Goal: Task Accomplishment & Management: Use online tool/utility

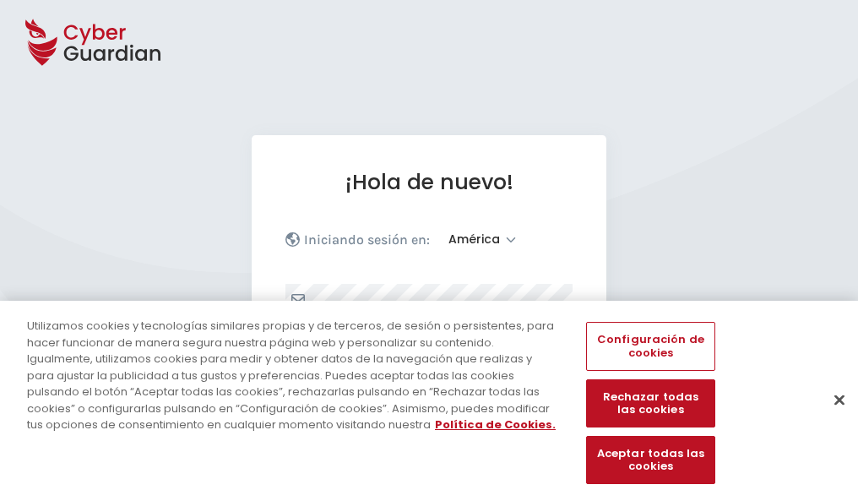
select select "América"
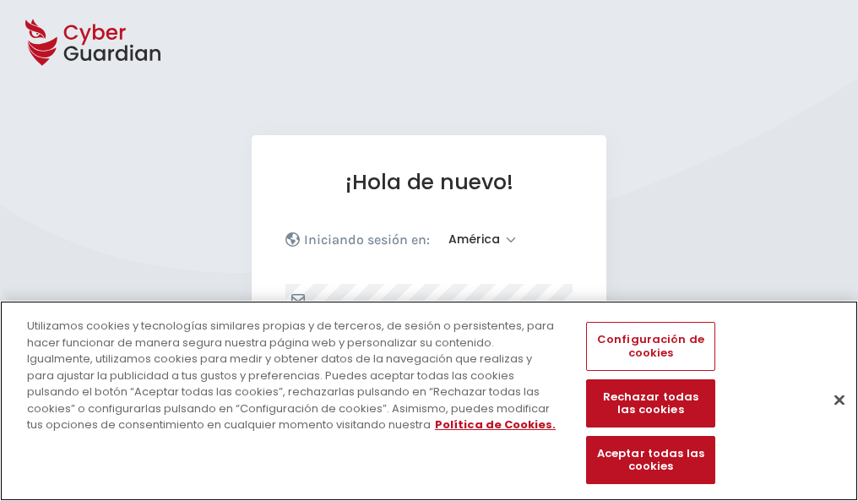
scroll to position [221, 0]
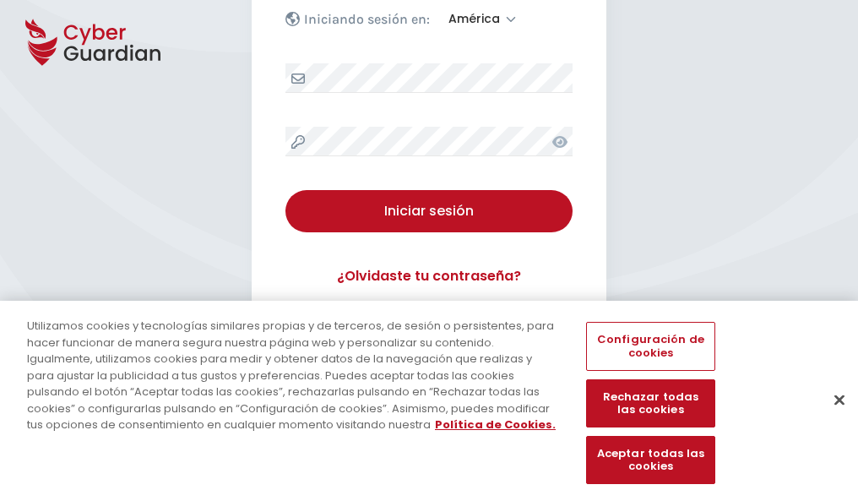
click at [831, 417] on button "Cerrar" at bounding box center [839, 399] width 37 height 37
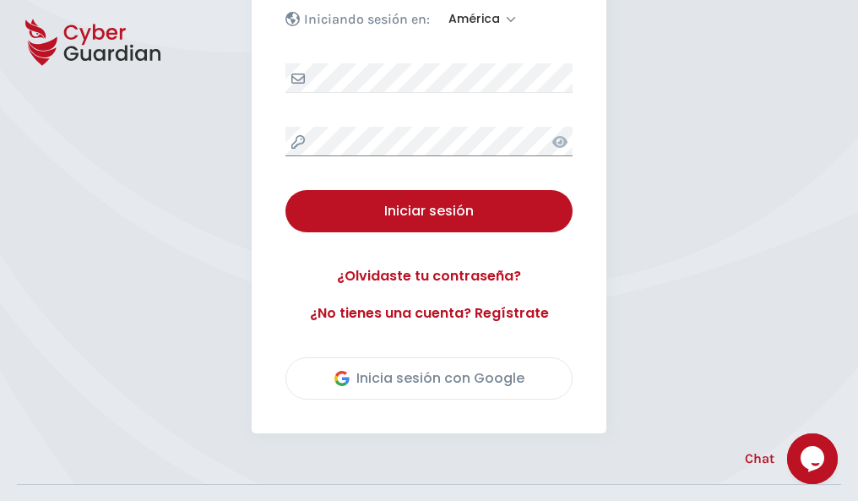
scroll to position [384, 0]
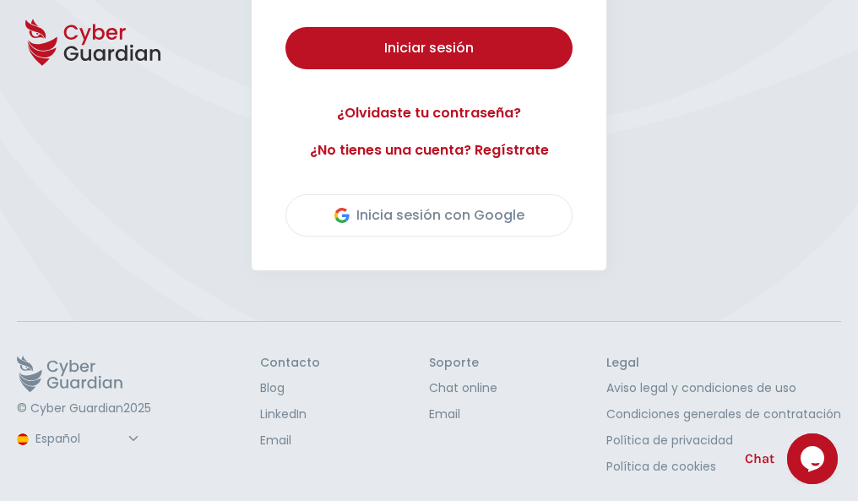
click at [286, 27] on button "Iniciar sesión" at bounding box center [429, 48] width 287 height 42
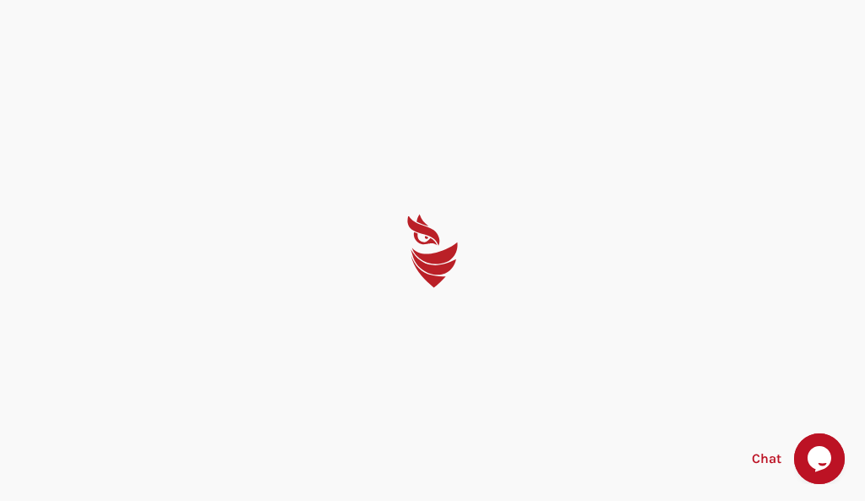
select select "English"
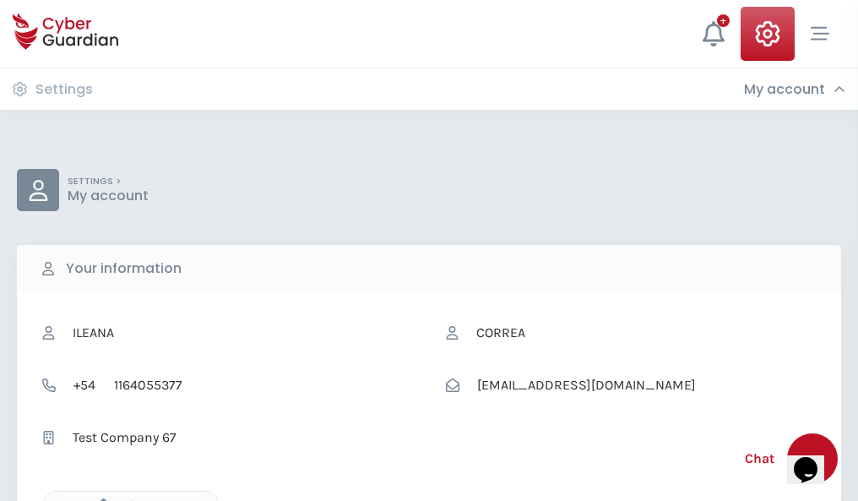
click at [99, 499] on icon "button" at bounding box center [99, 506] width 14 height 14
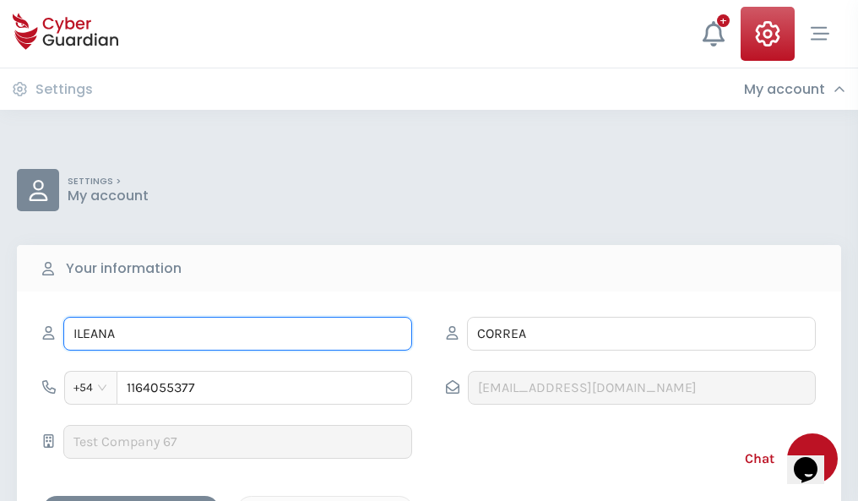
click at [237, 334] on input "ILEANA" at bounding box center [237, 334] width 349 height 34
type input "I"
type input "Ofelia"
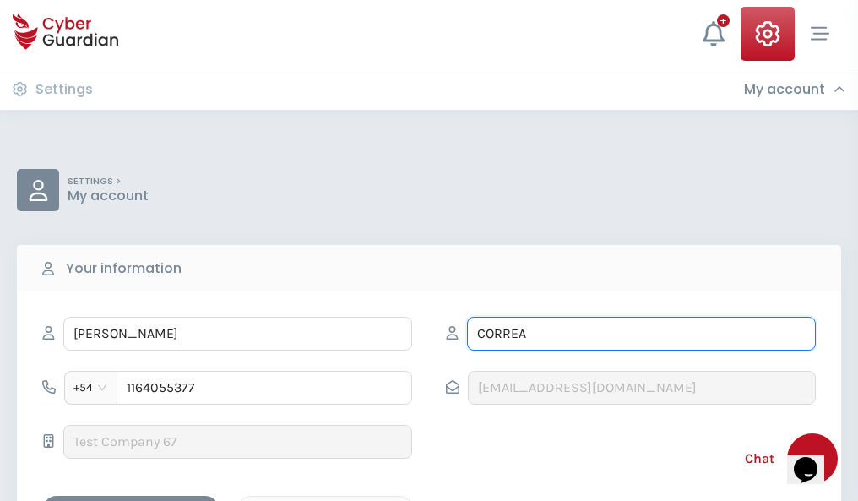
click at [641, 334] on input "CORREA" at bounding box center [641, 334] width 349 height 34
type input "C"
type input "Madrid"
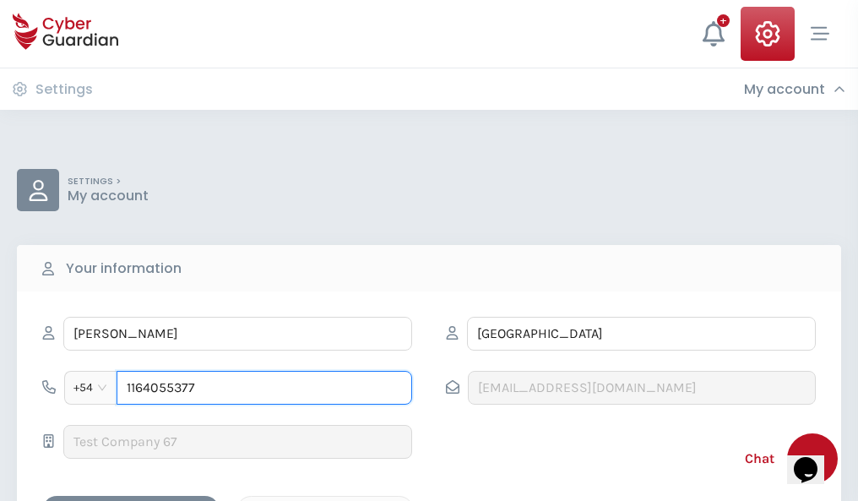
click at [264, 388] on input "1164055377" at bounding box center [265, 388] width 296 height 34
type input "1"
type input "4824013789"
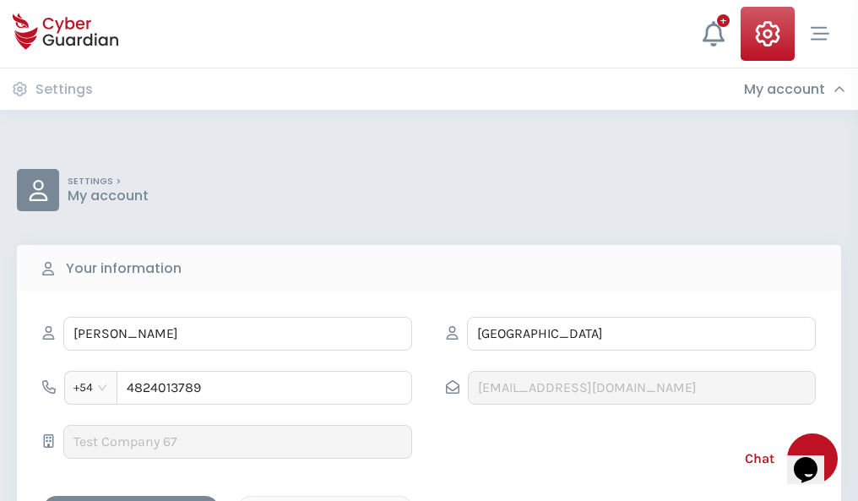
click at [325, 500] on div "Cancel" at bounding box center [325, 510] width 150 height 21
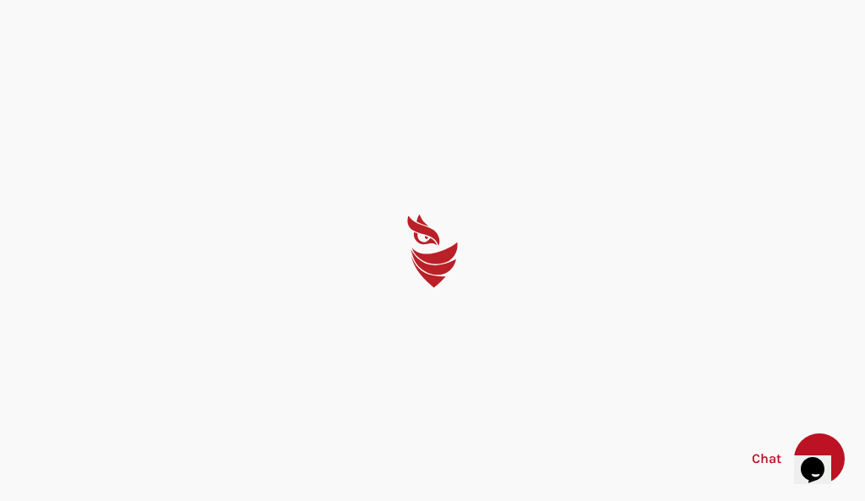
select select "English"
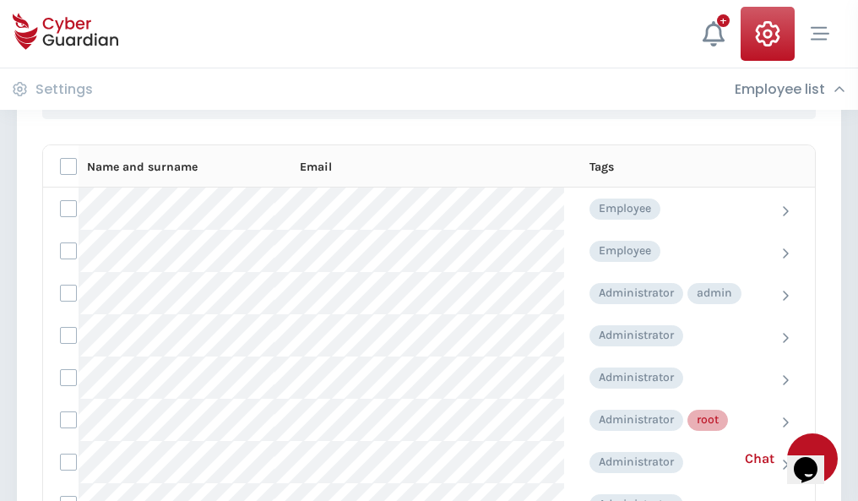
scroll to position [850, 0]
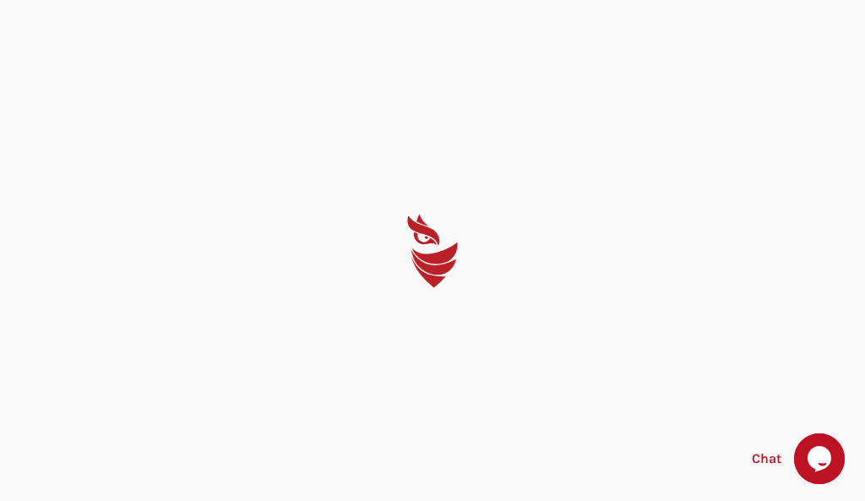
select select "English"
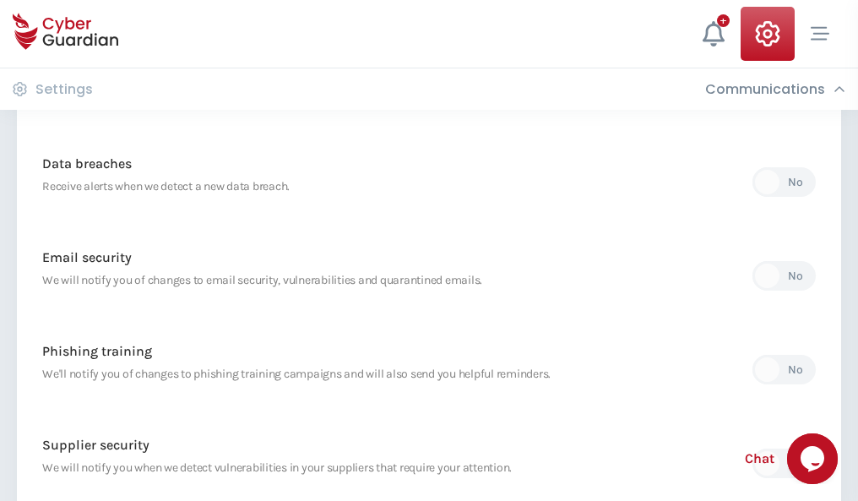
scroll to position [890, 0]
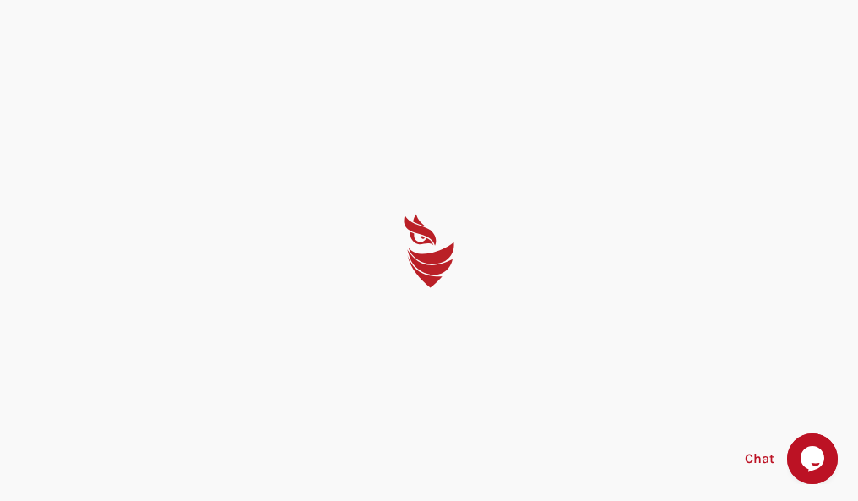
select select "English"
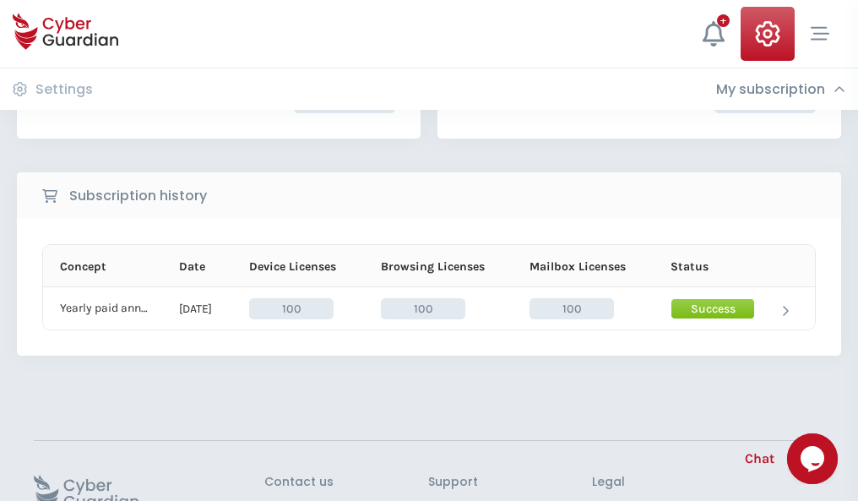
scroll to position [428, 0]
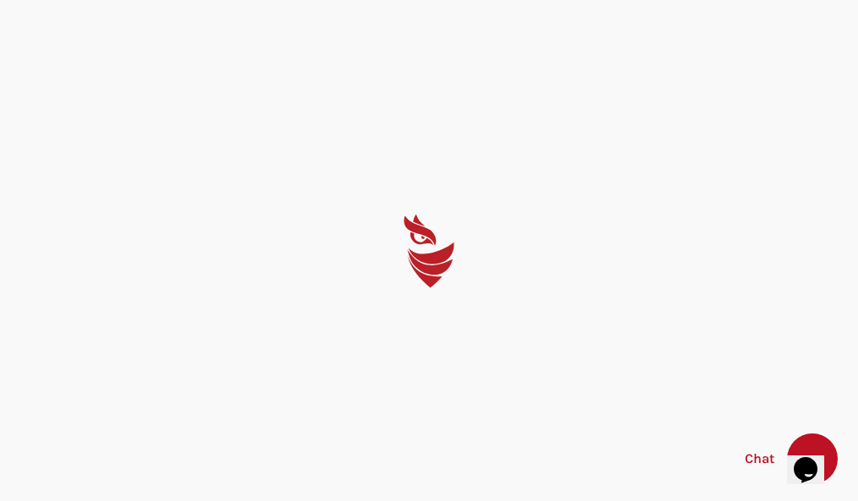
select select "English"
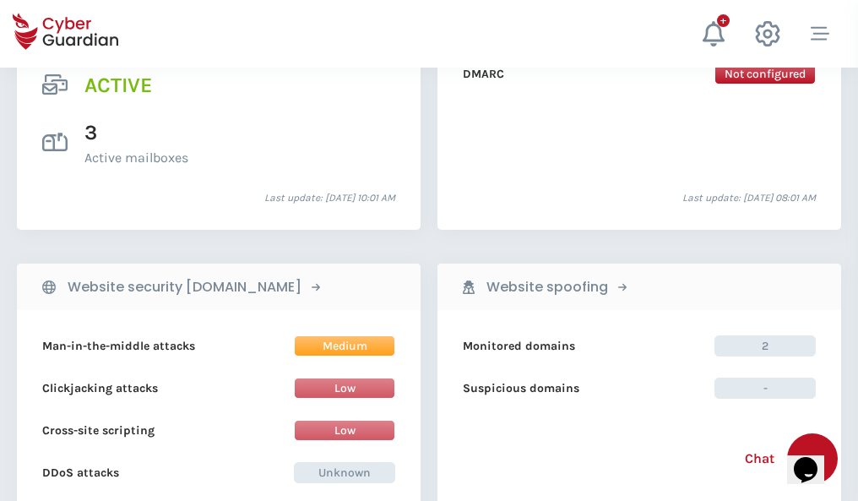
scroll to position [1717, 0]
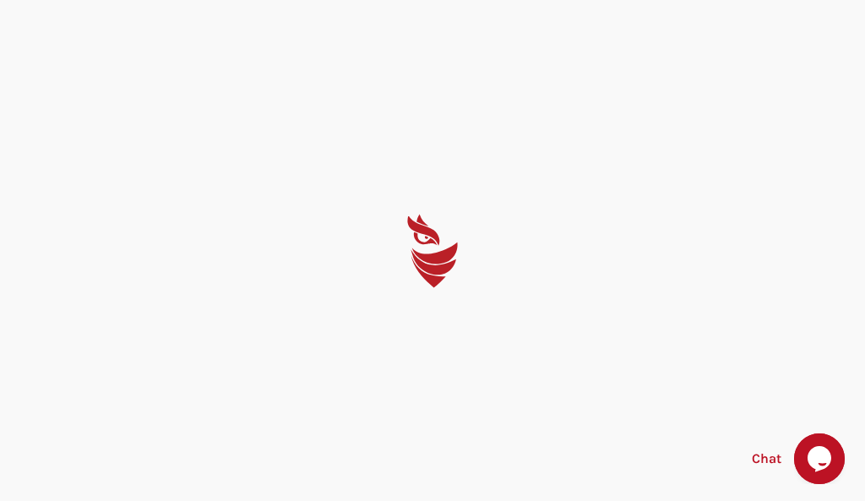
select select "English"
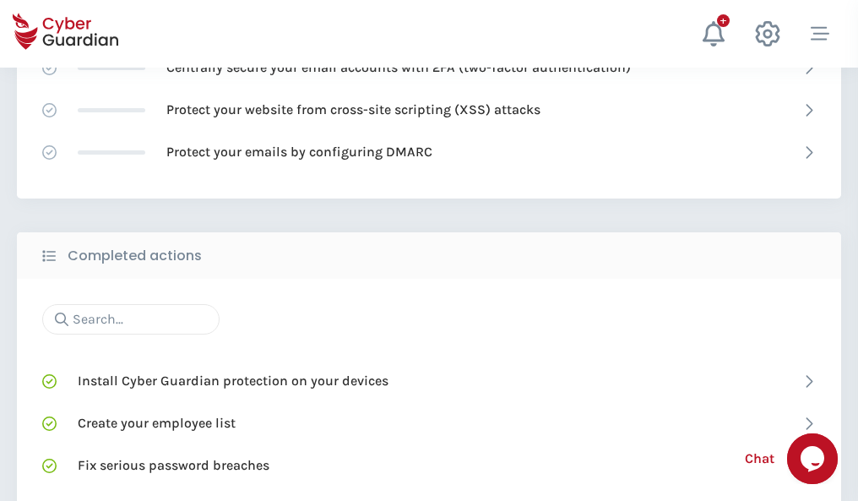
scroll to position [1125, 0]
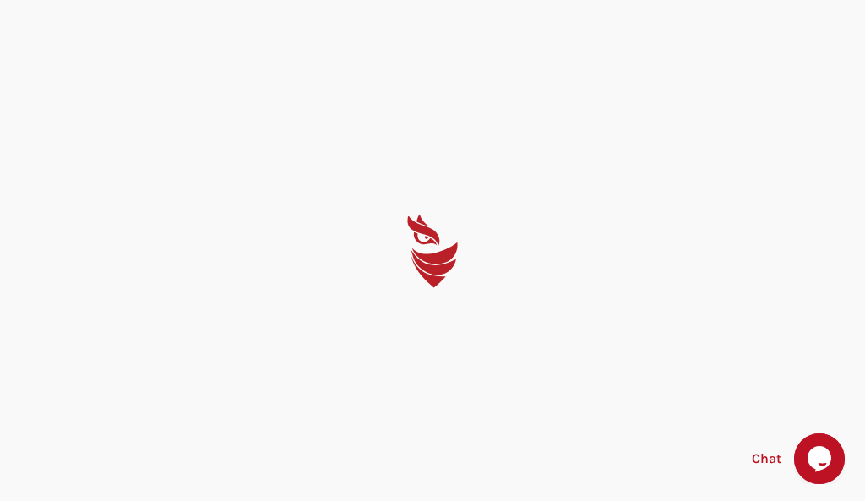
select select "English"
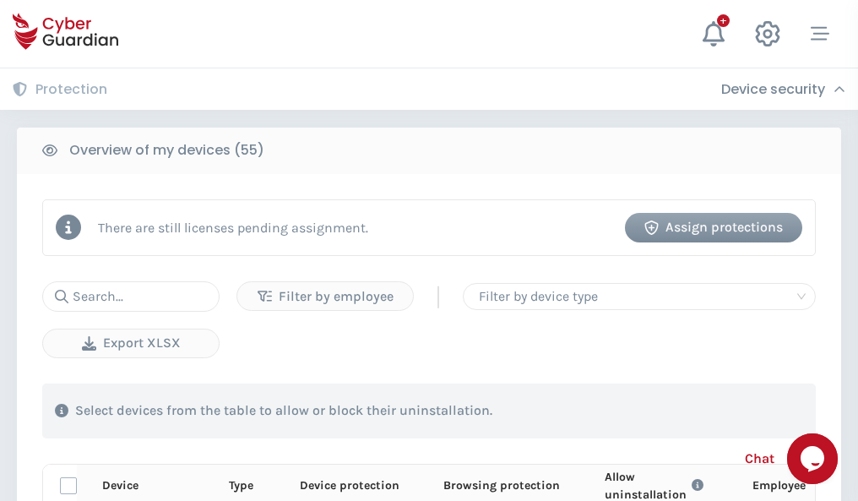
scroll to position [1473, 0]
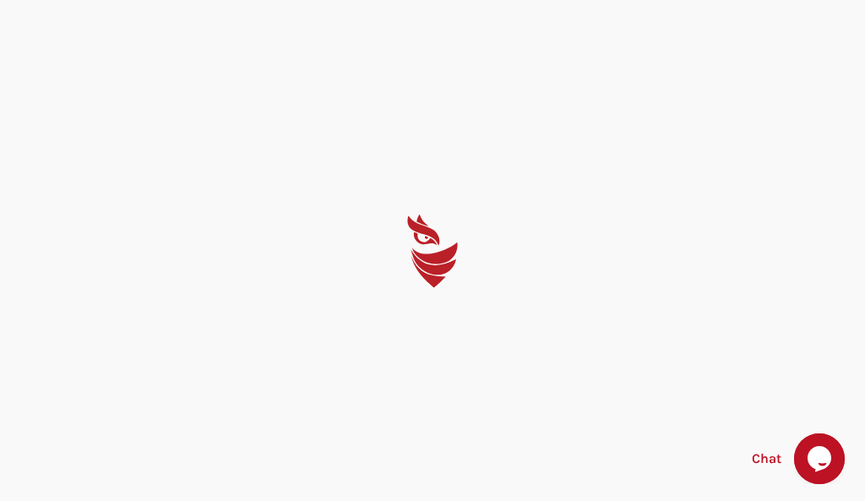
select select "English"
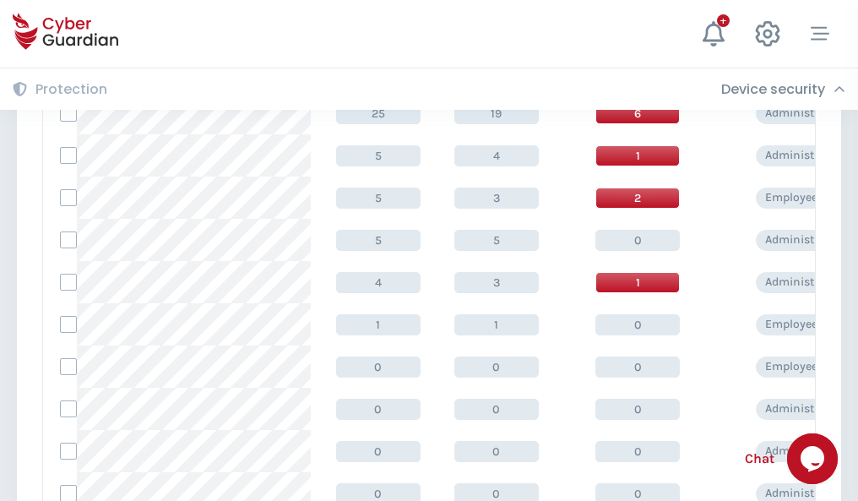
scroll to position [852, 0]
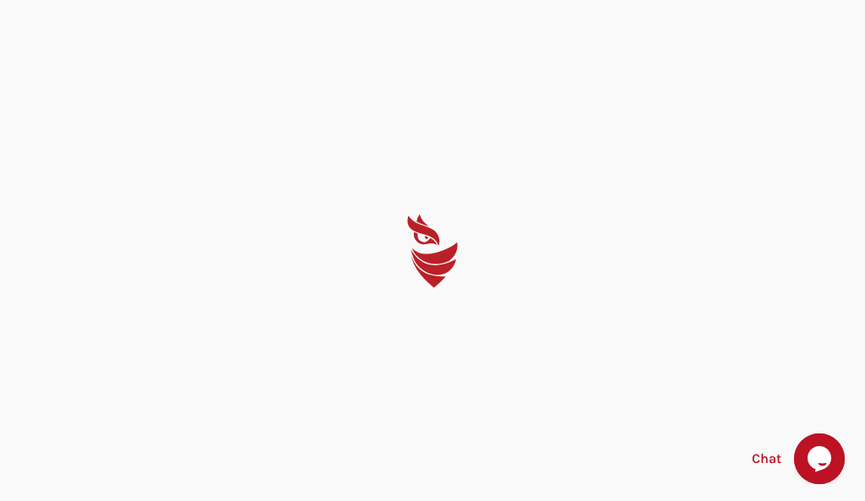
select select "English"
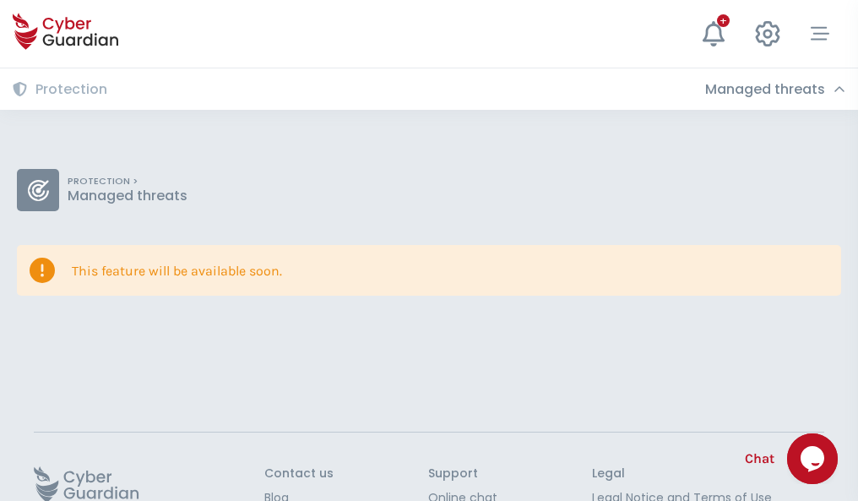
scroll to position [110, 0]
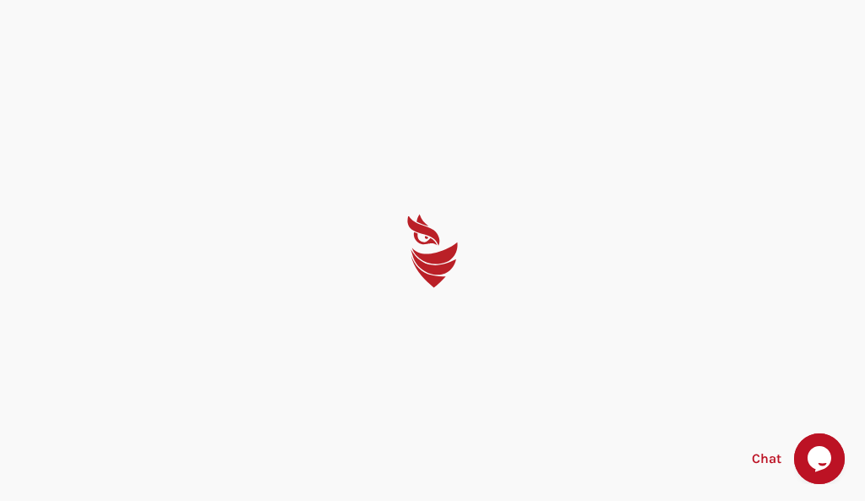
select select "English"
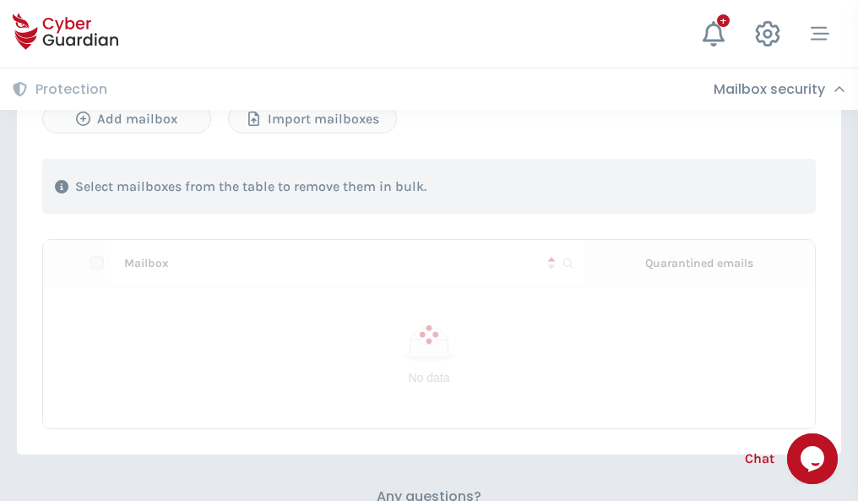
scroll to position [723, 0]
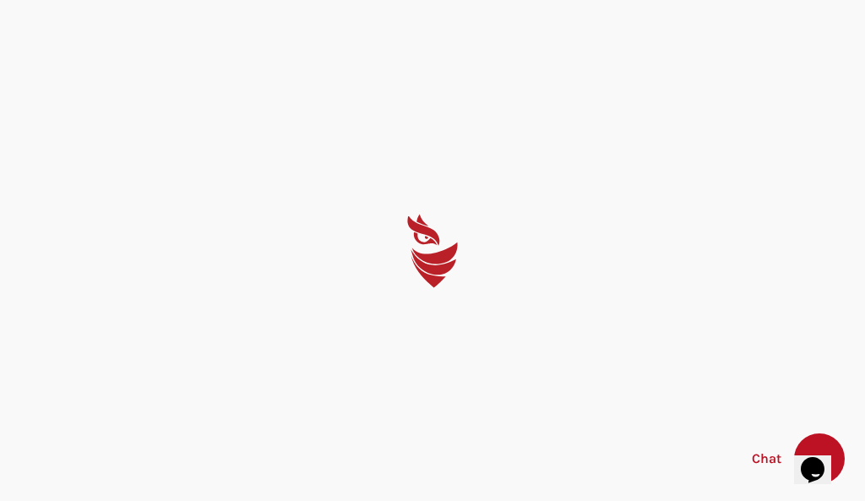
select select "English"
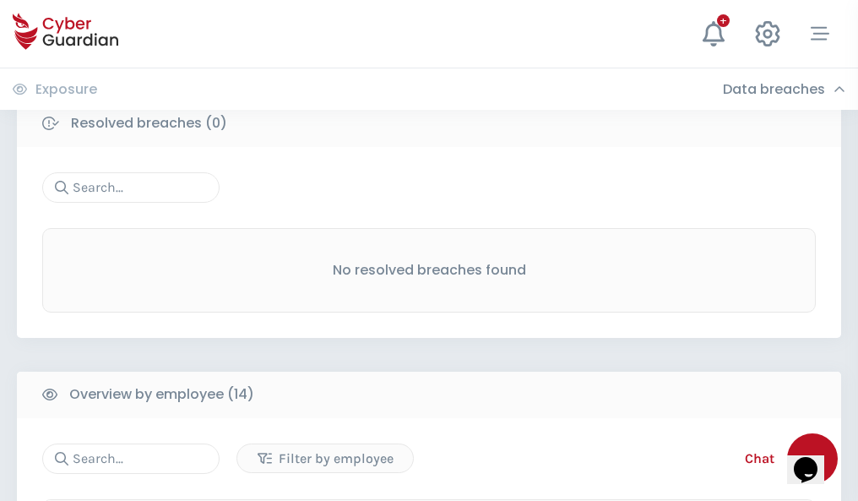
scroll to position [1526, 0]
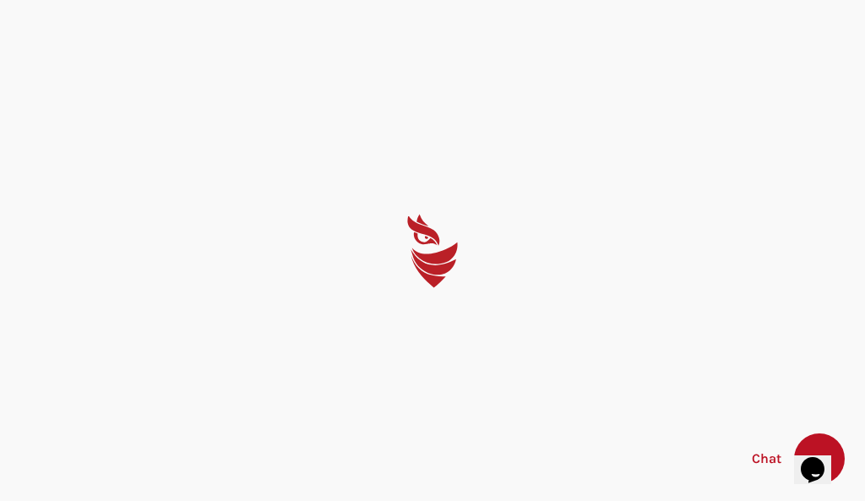
select select "English"
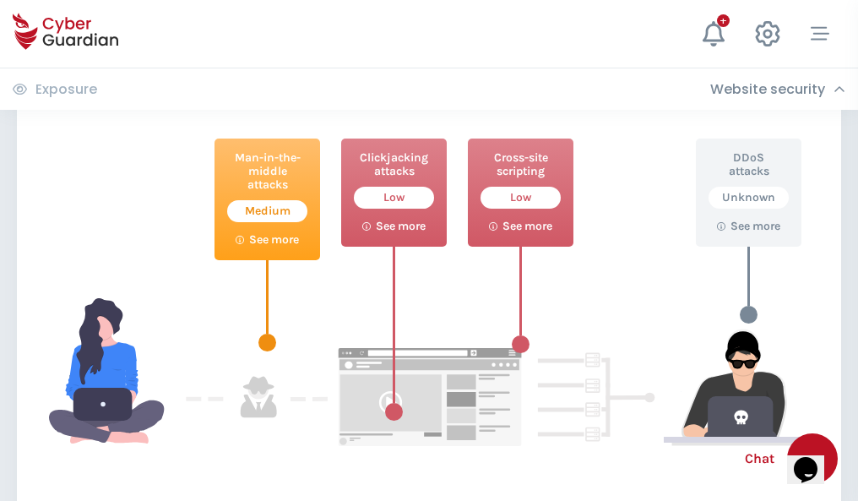
scroll to position [920, 0]
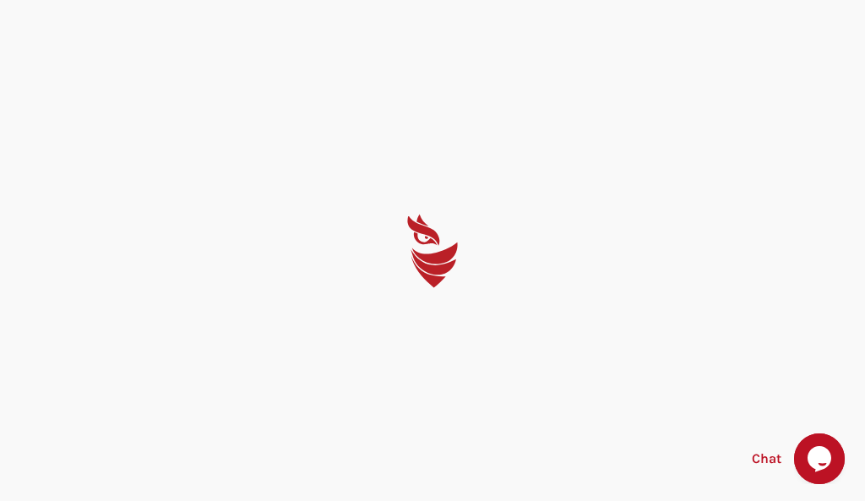
select select "English"
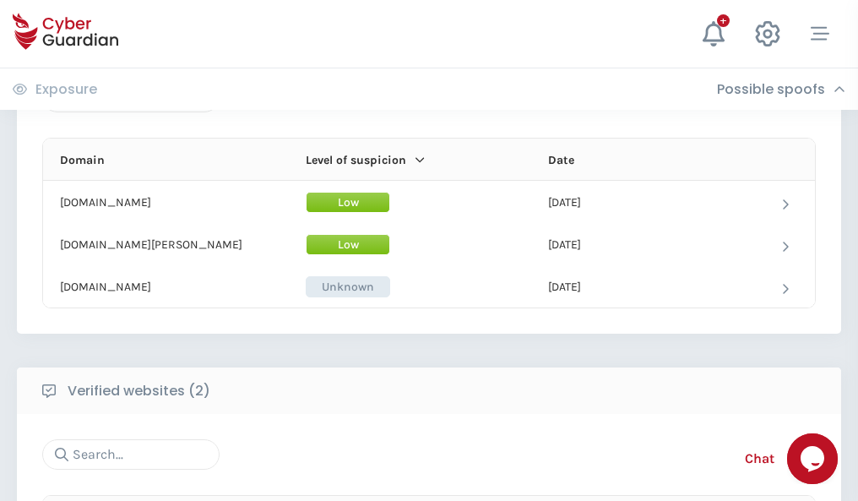
scroll to position [1014, 0]
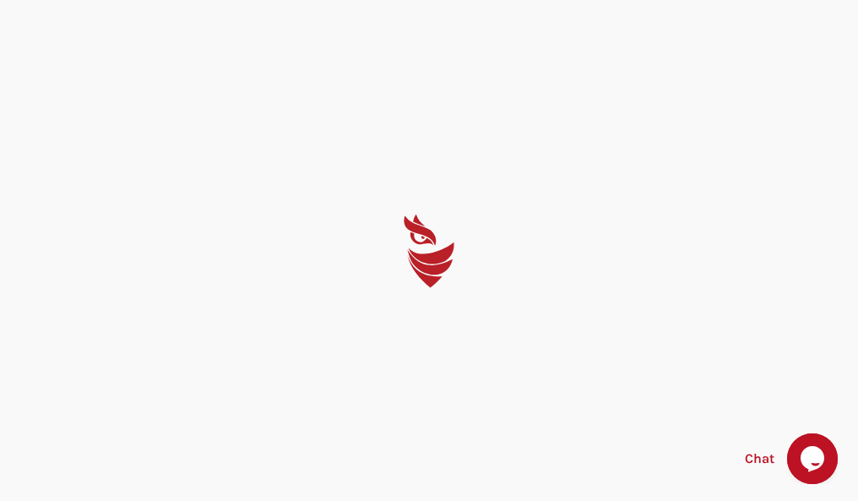
select select "English"
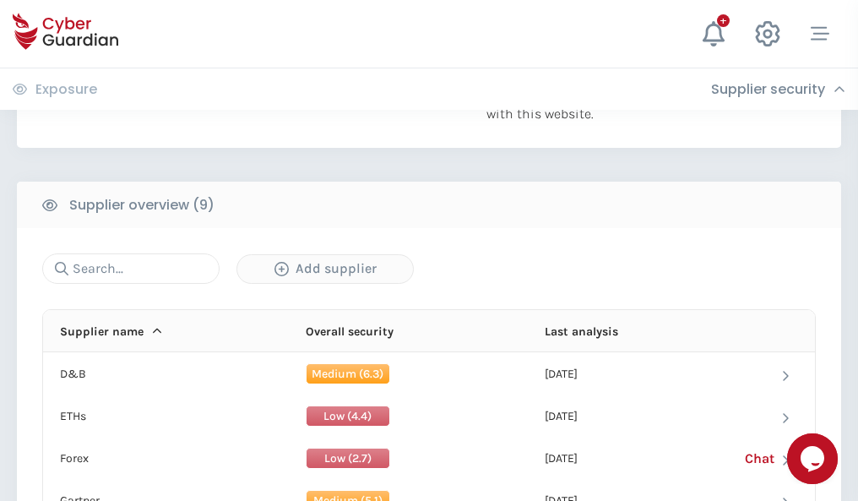
scroll to position [1179, 0]
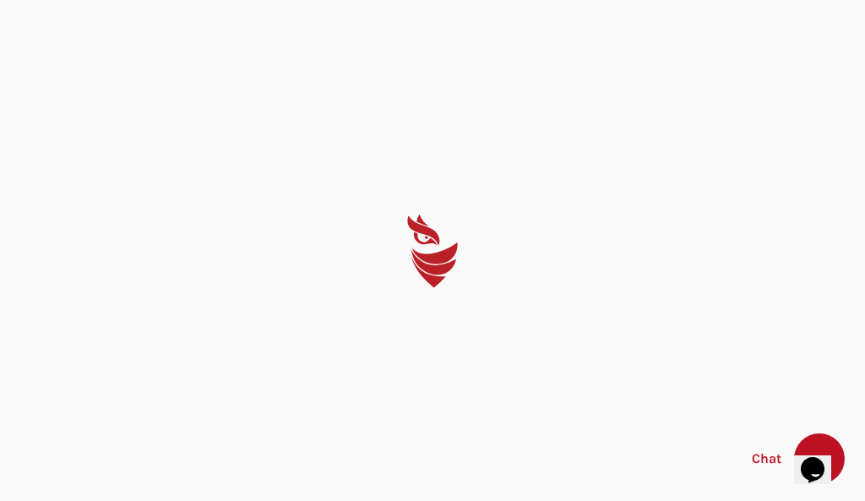
select select "English"
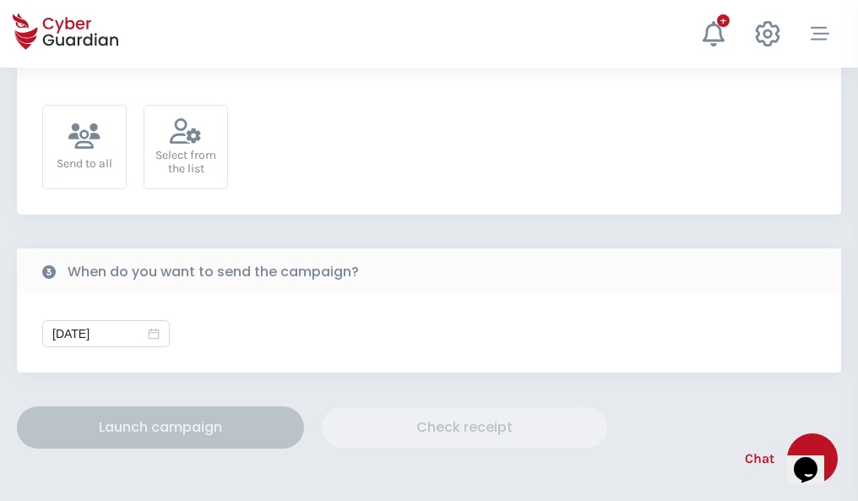
scroll to position [618, 0]
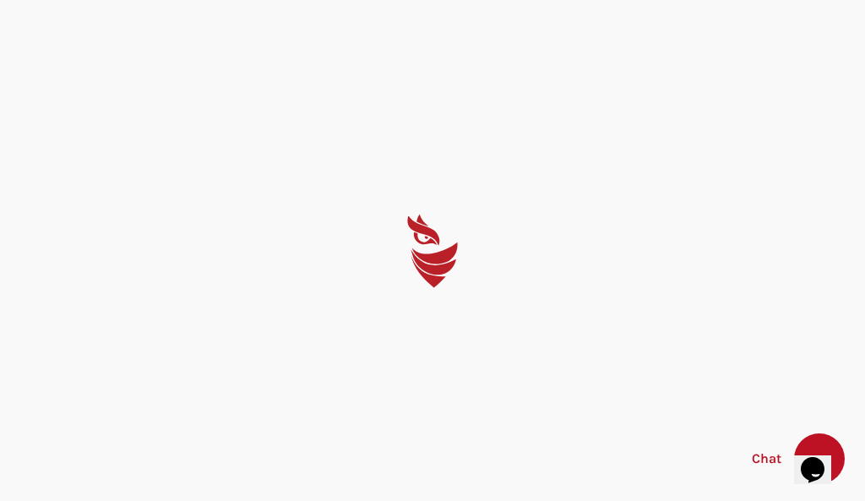
select select "English"
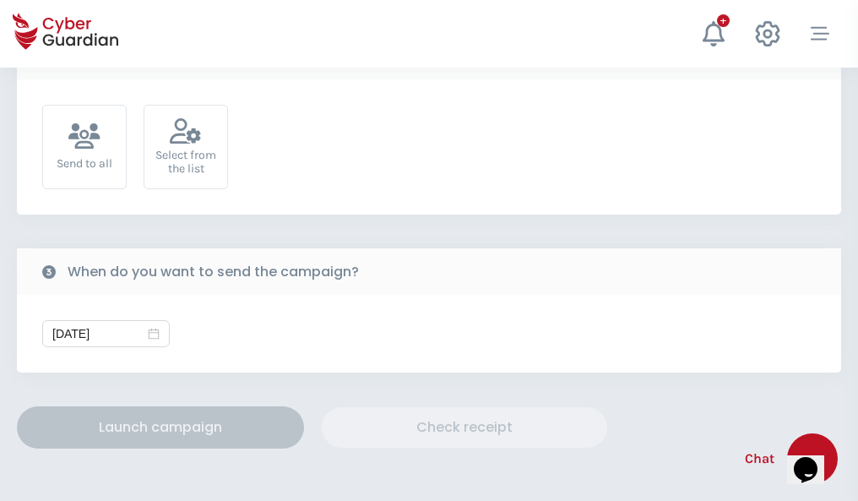
scroll to position [618, 0]
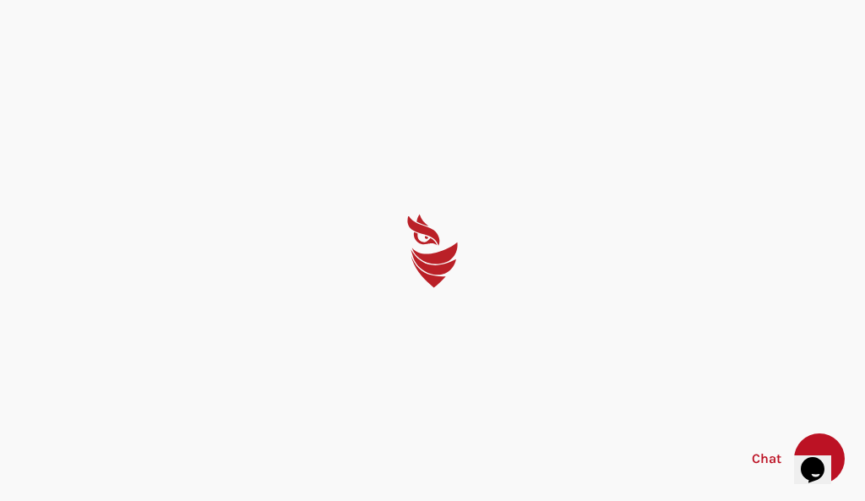
select select "English"
